Goal: Complete application form

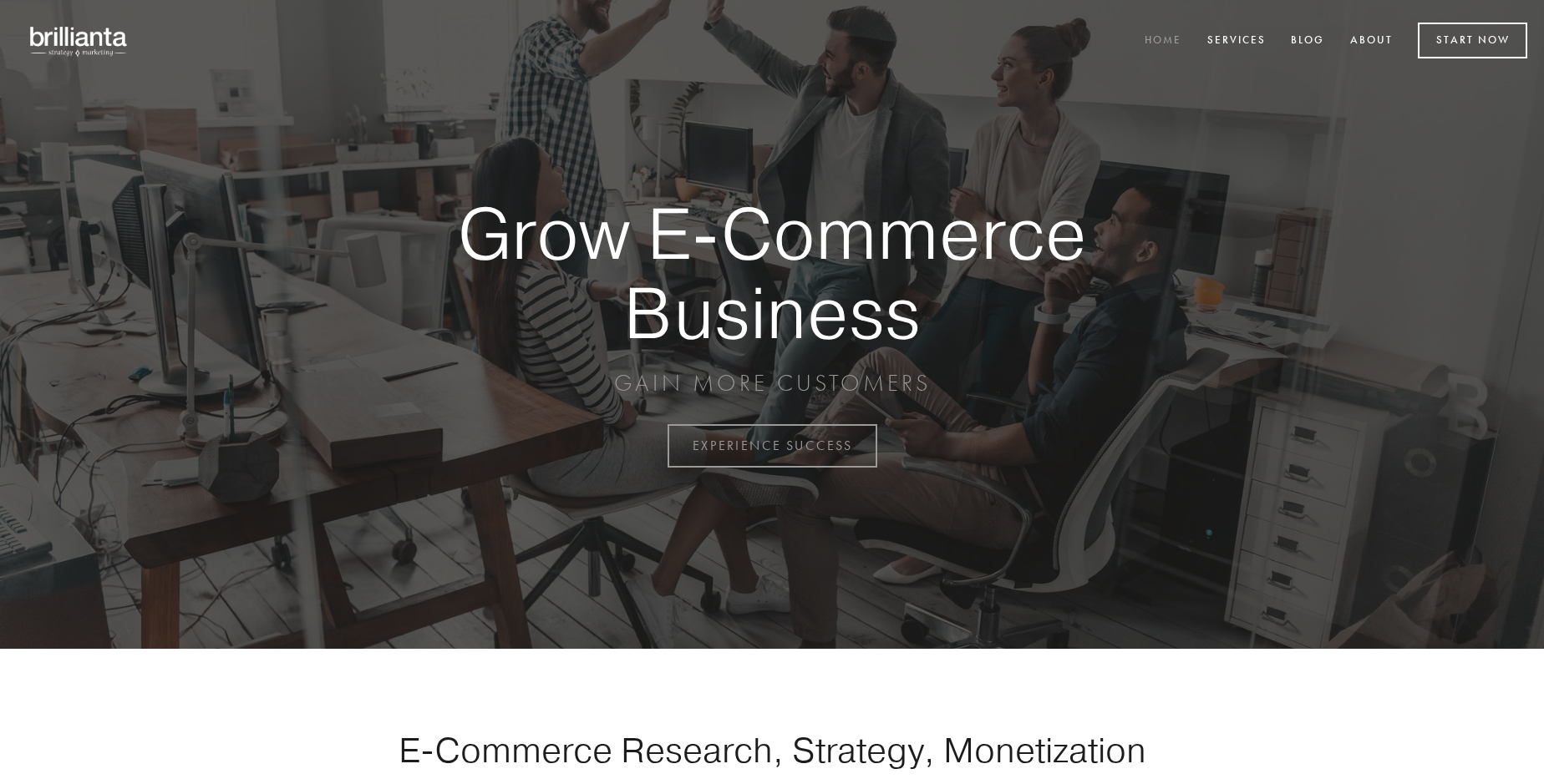
scroll to position [4378, 0]
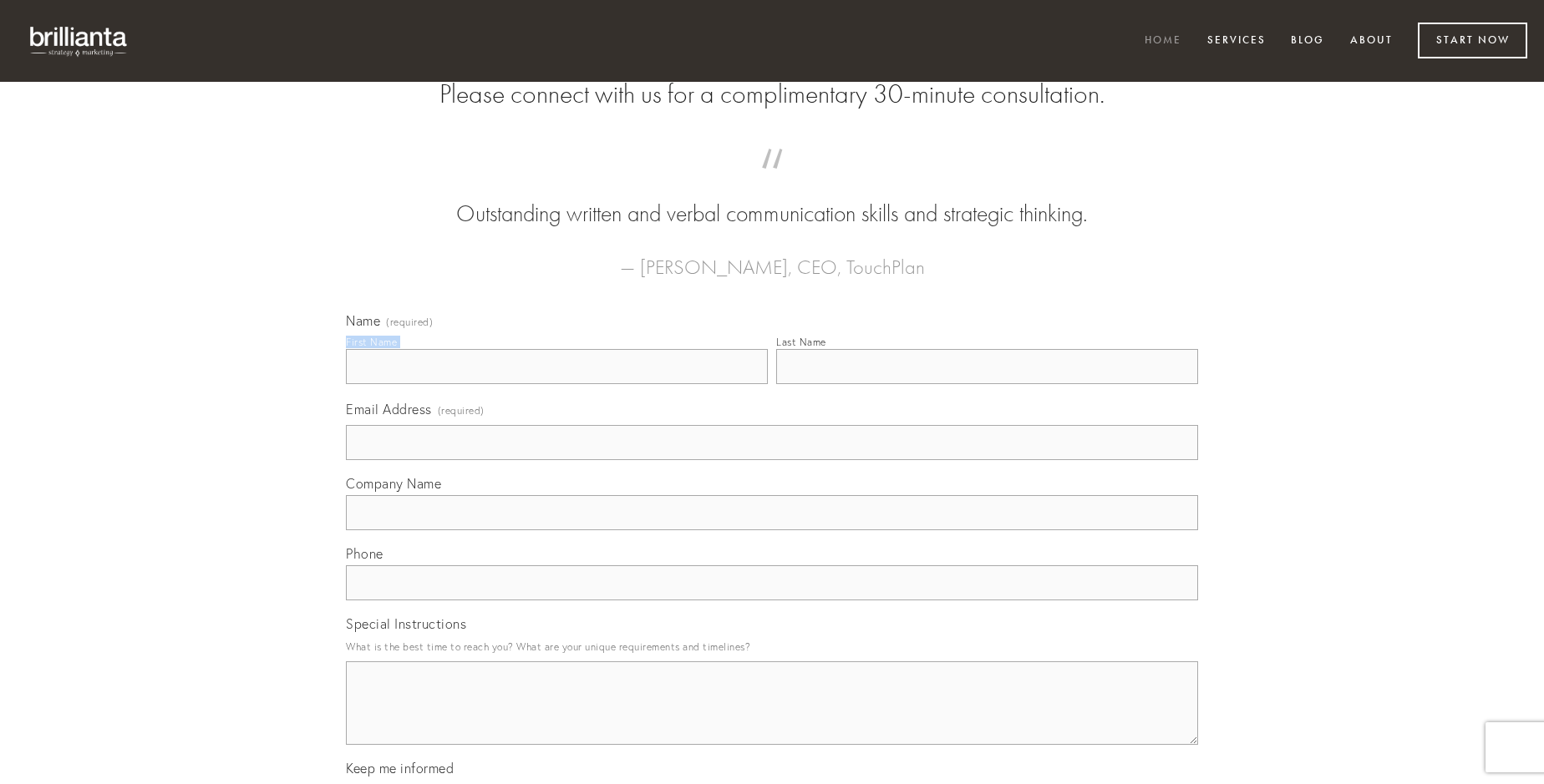
type input "[PERSON_NAME]"
click at [986, 384] on input "Last Name" at bounding box center [986, 367] width 422 height 35
type input "[PERSON_NAME]"
click at [772, 461] on input "Email Address (required)" at bounding box center [772, 443] width 852 height 35
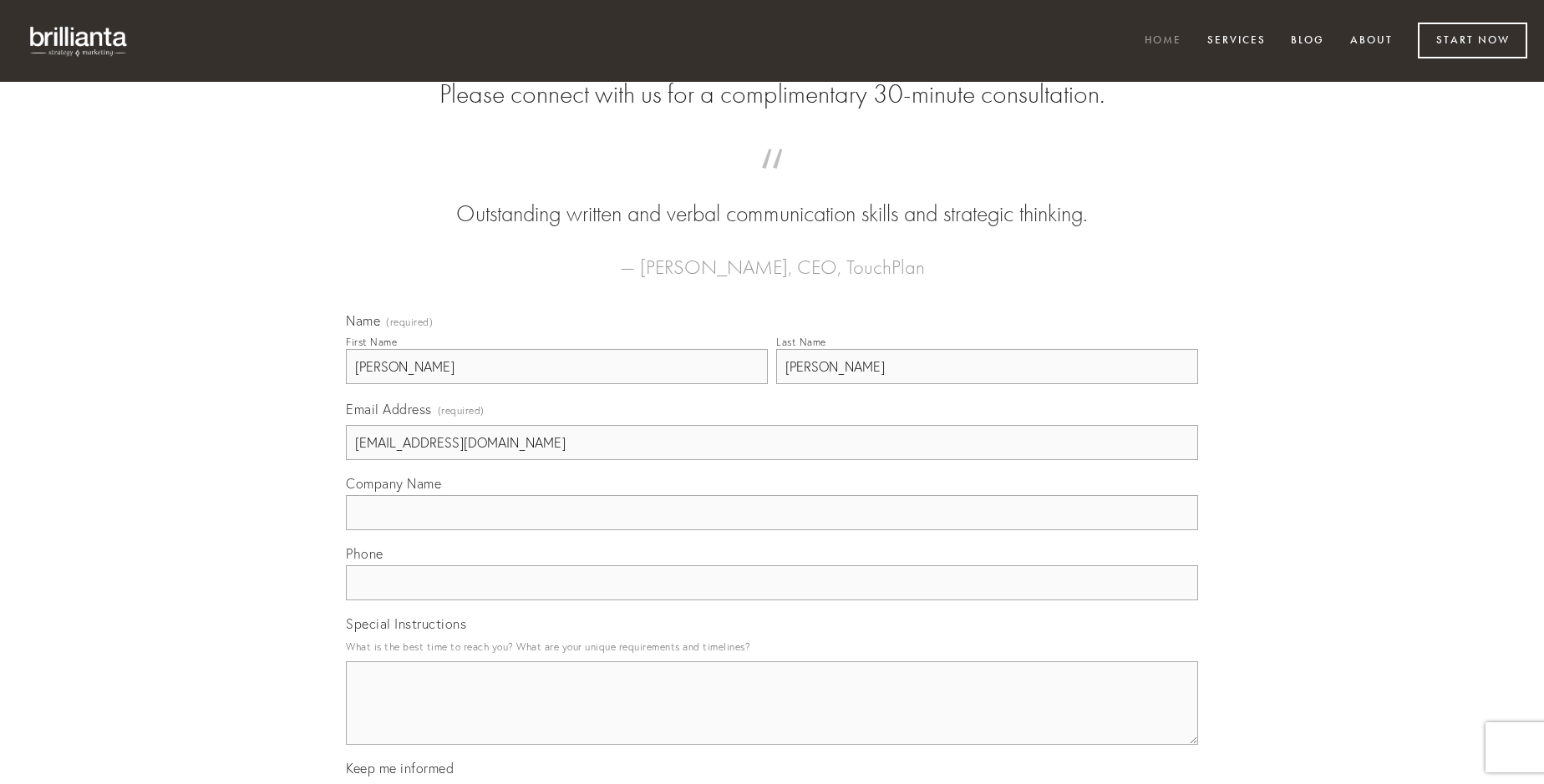
type input "[EMAIL_ADDRESS][DOMAIN_NAME]"
click at [772, 531] on input "Company Name" at bounding box center [772, 513] width 852 height 35
type input "arguo"
click at [772, 600] on input "text" at bounding box center [772, 583] width 852 height 35
click at [772, 718] on textarea "Special Instructions" at bounding box center [772, 703] width 852 height 84
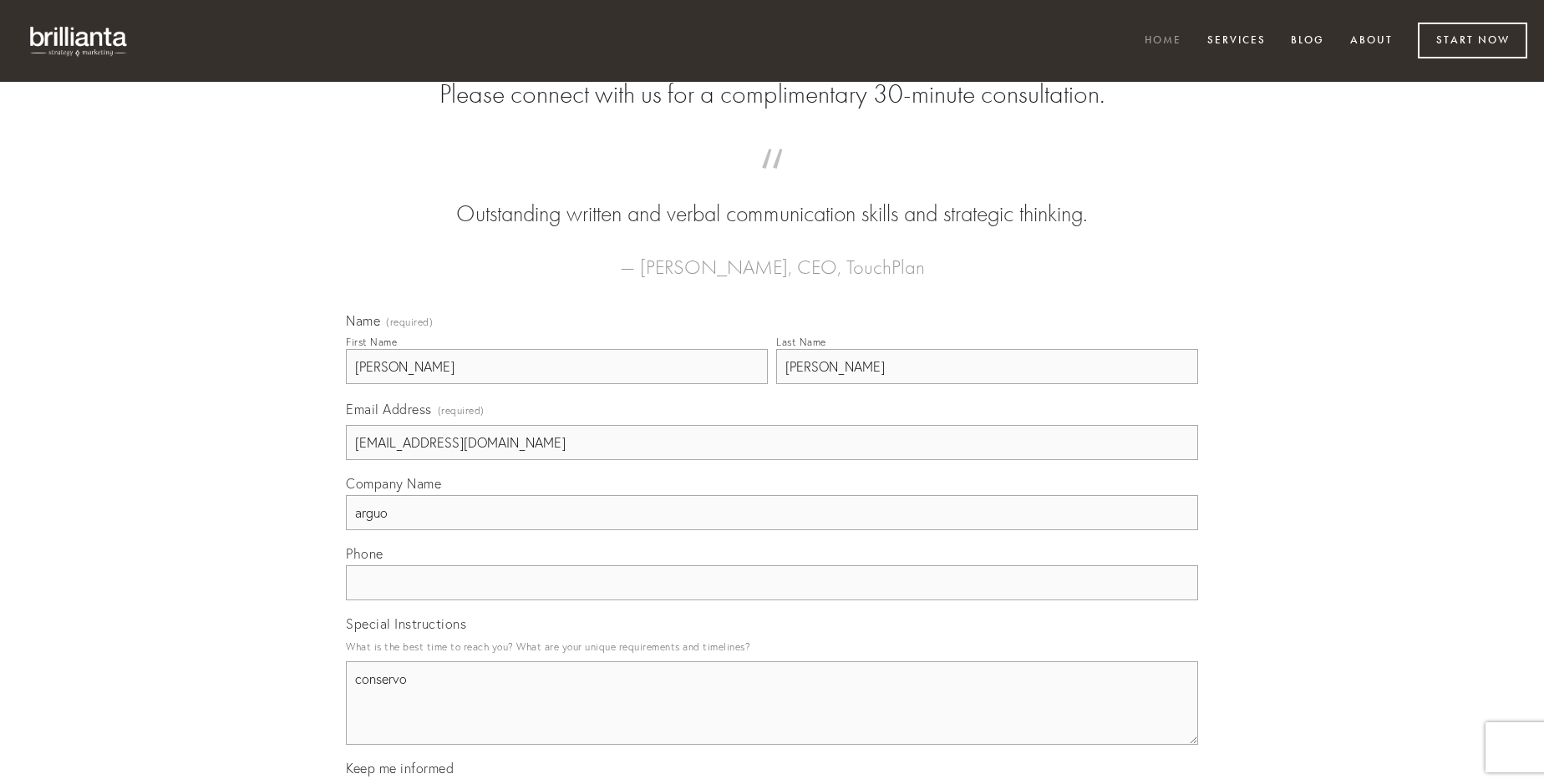
type textarea "conservo"
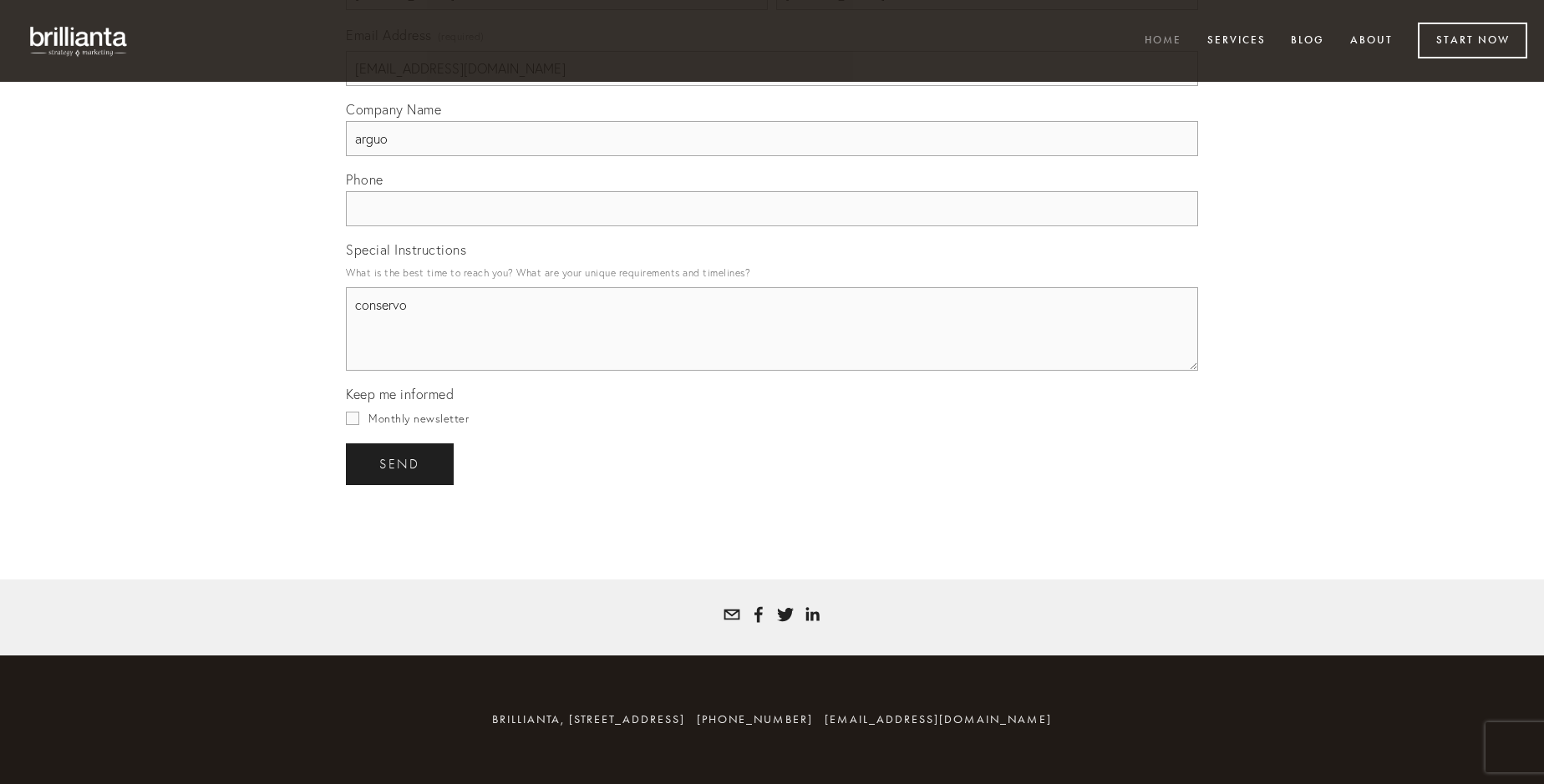
click at [401, 464] on span "send" at bounding box center [400, 465] width 41 height 15
